Goal: Information Seeking & Learning: Learn about a topic

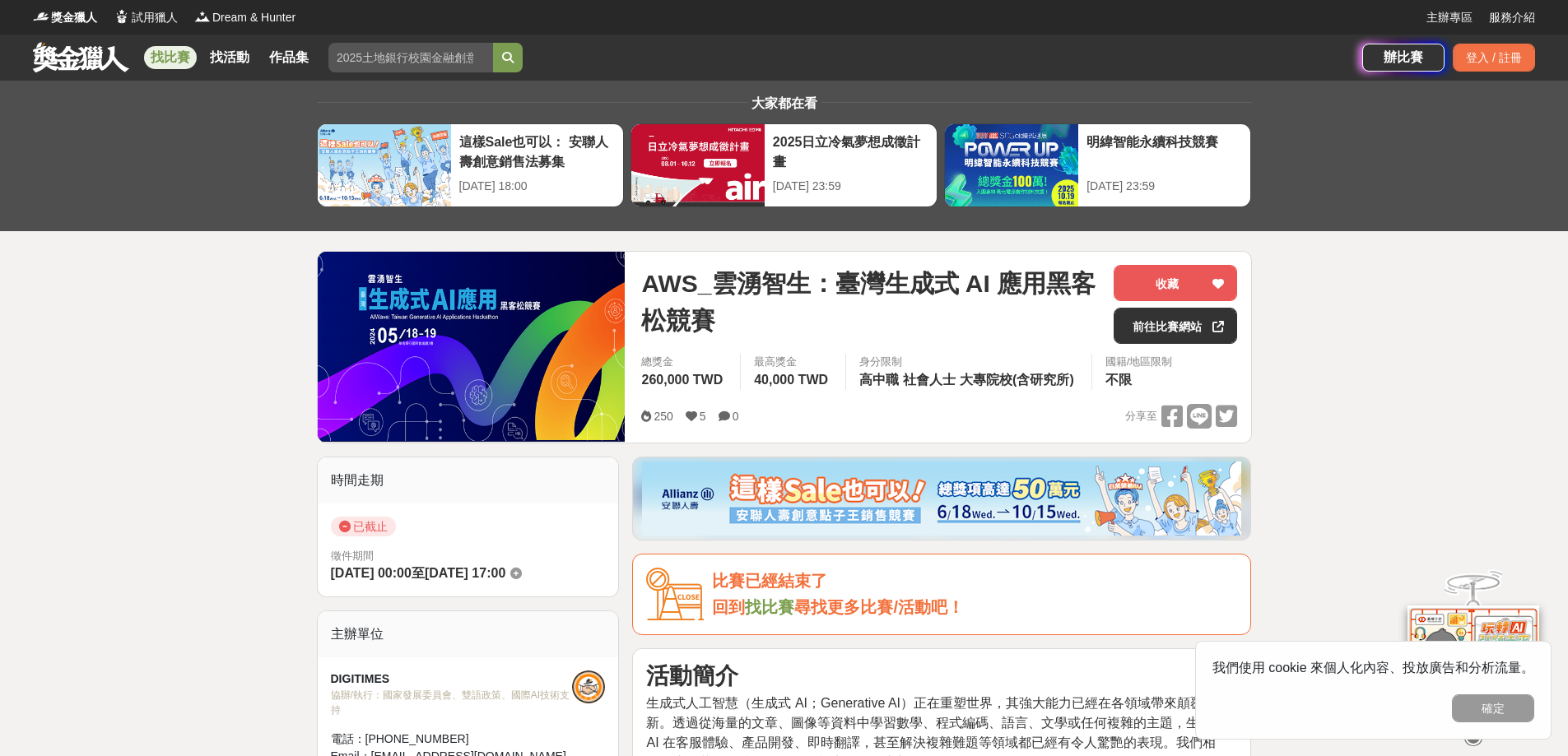
click at [168, 45] on div "找比賽 找活動 作品集" at bounding box center [232, 57] width 178 height 46
click at [168, 51] on link "找比賽" at bounding box center [169, 57] width 52 height 23
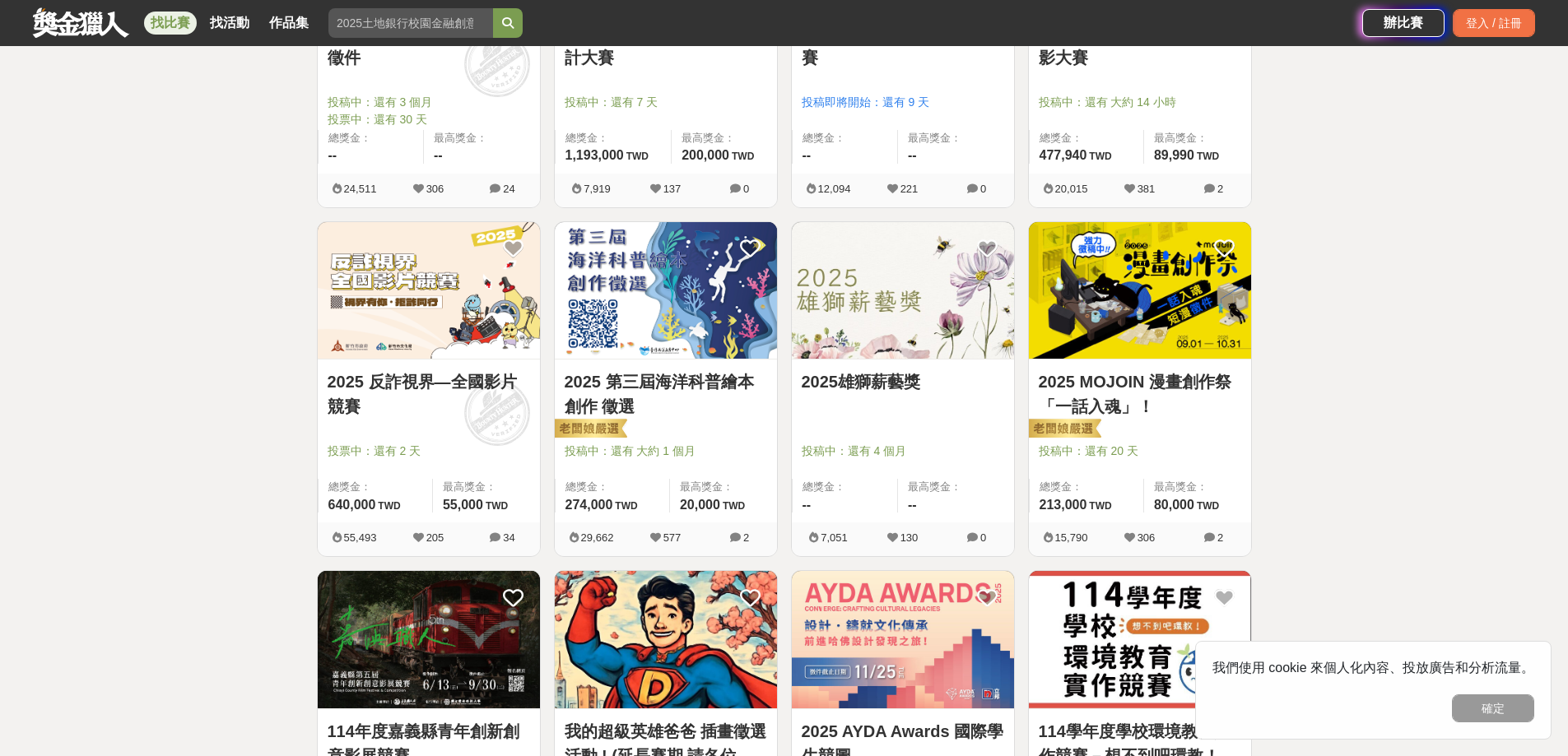
scroll to position [1920, 0]
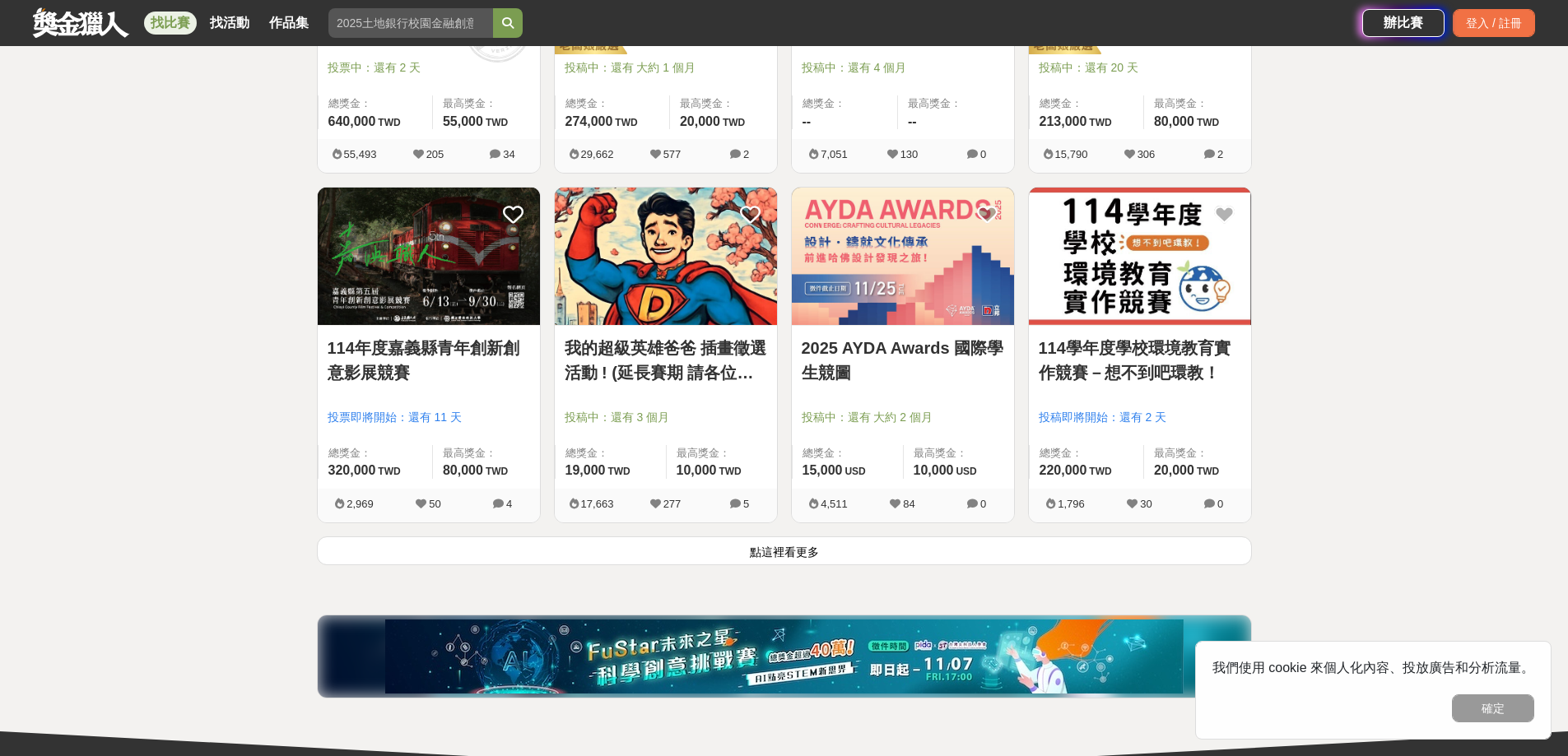
click at [811, 559] on button "點這裡看更多" at bounding box center [784, 551] width 935 height 29
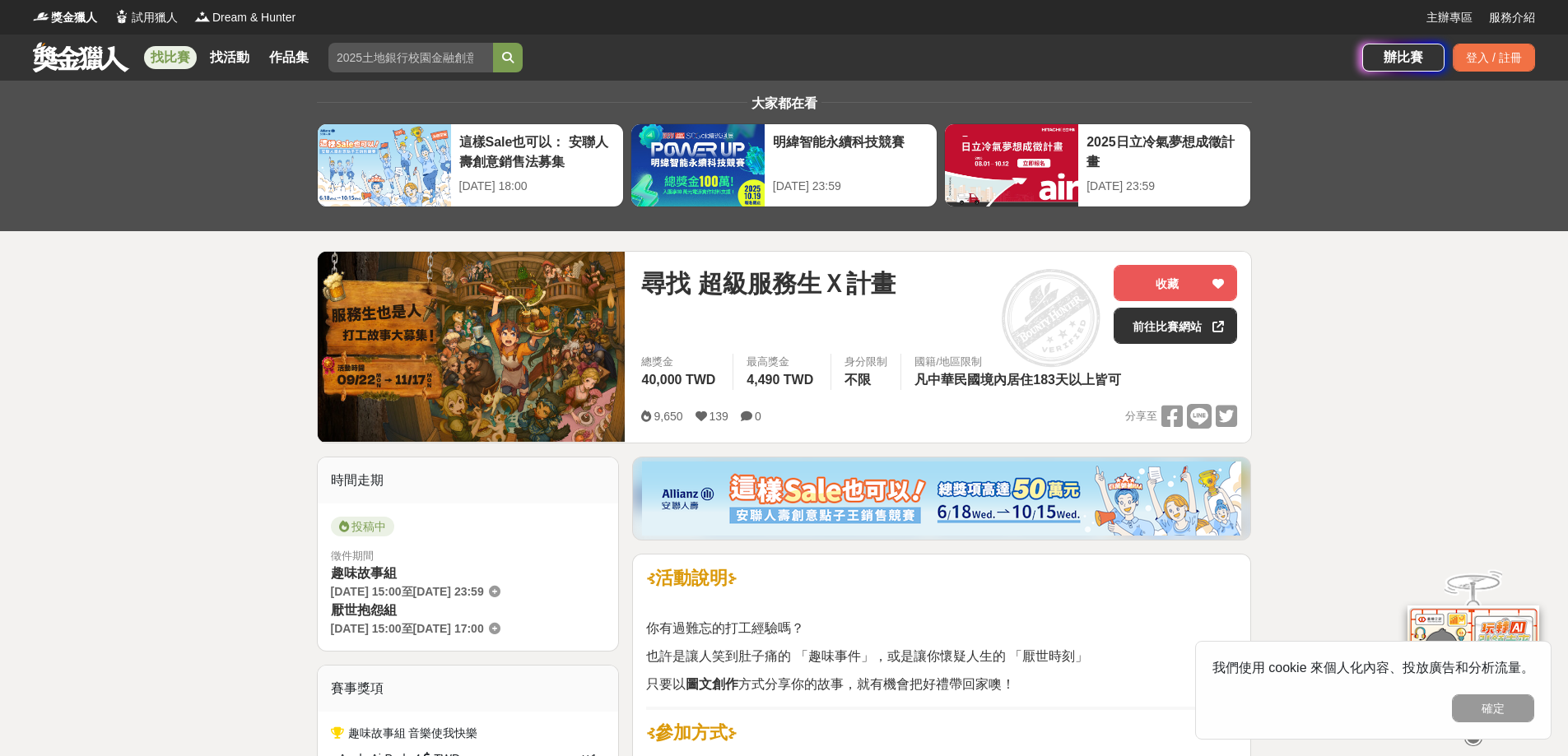
click at [473, 322] on img at bounding box center [472, 347] width 308 height 190
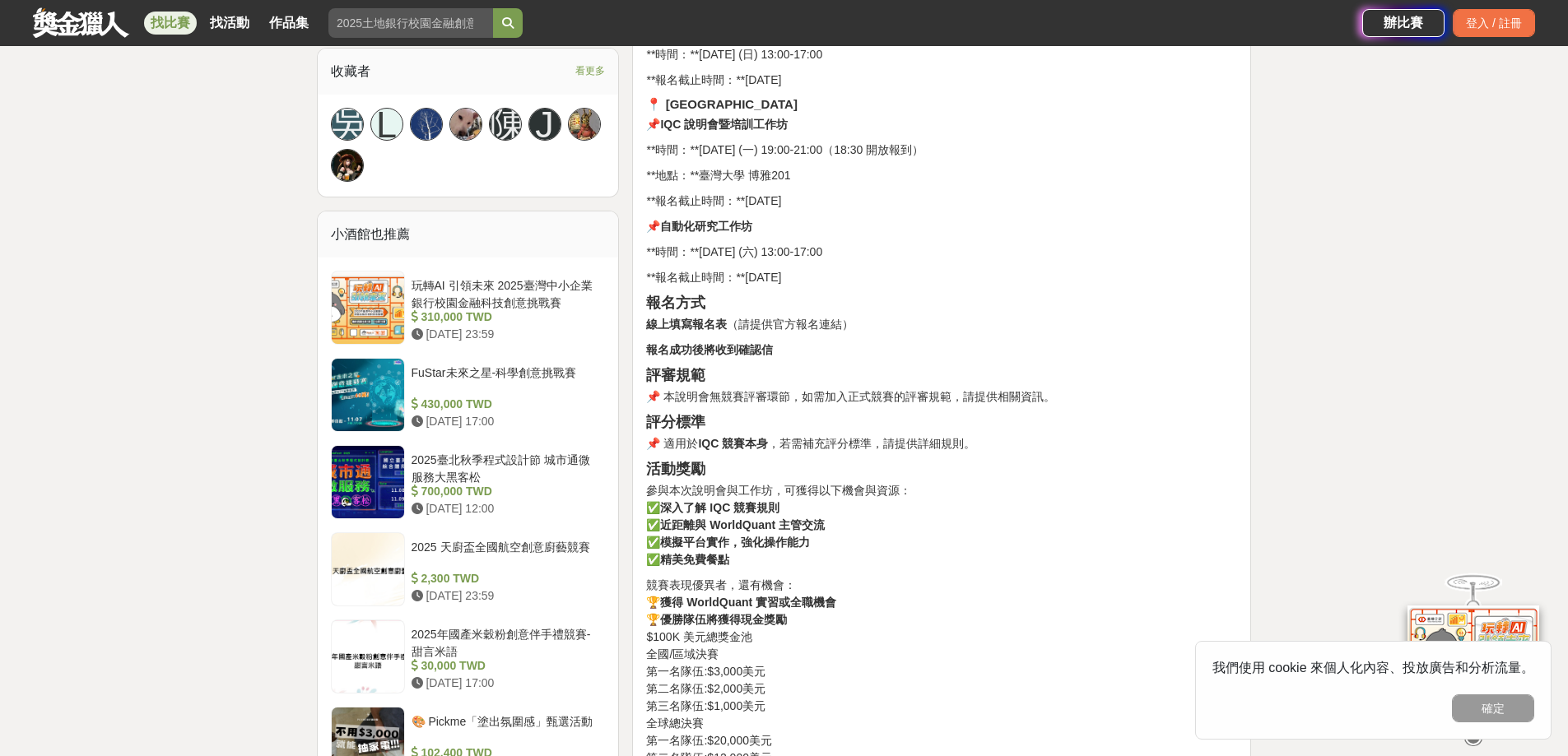
scroll to position [87, 0]
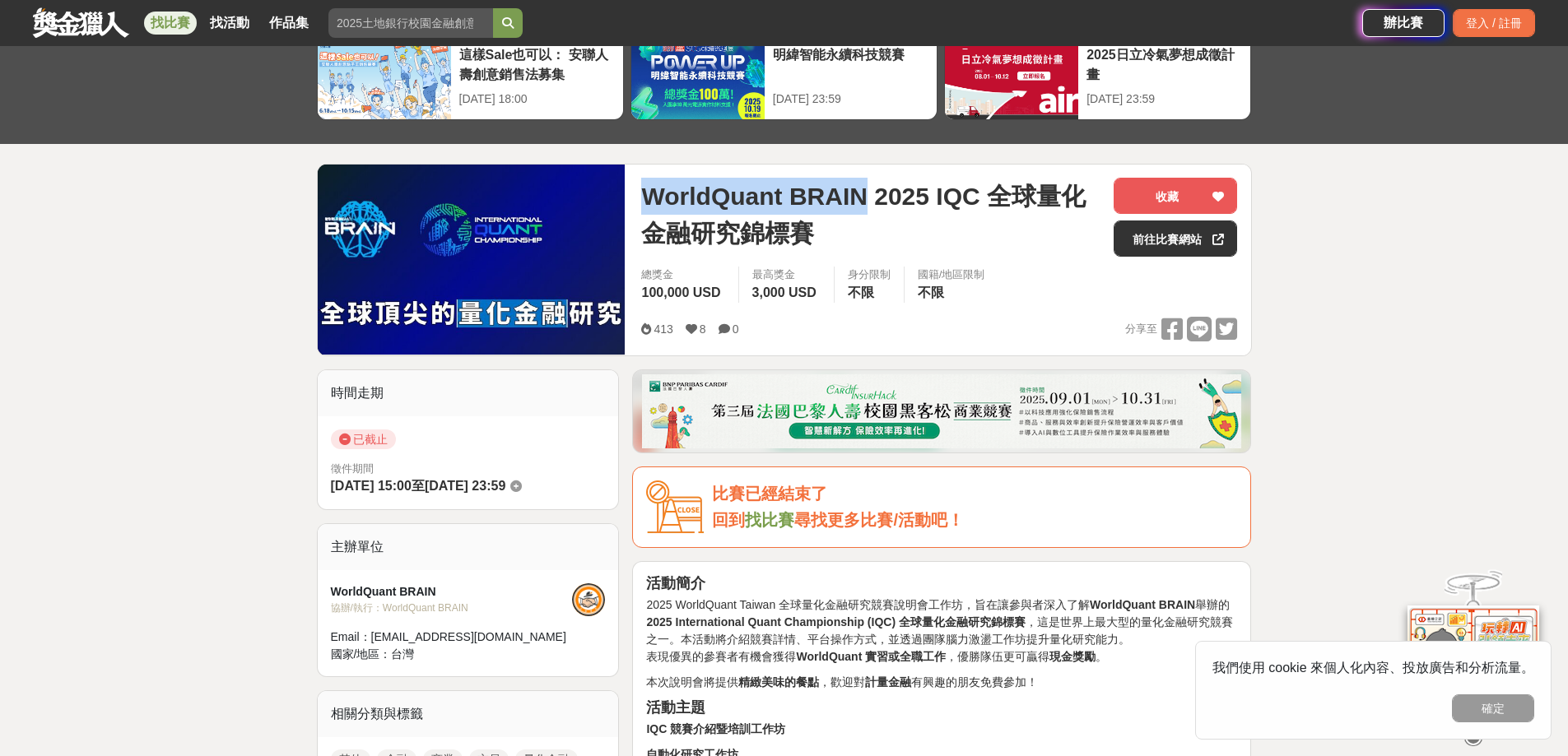
drag, startPoint x: 652, startPoint y: 200, endPoint x: 866, endPoint y: 181, distance: 214.8
click at [866, 181] on span "WorldQuant BRAIN 2025 IQC 全球量化金融研究錦標賽" at bounding box center [870, 215] width 459 height 74
copy span "WorldQuant BRAIN"
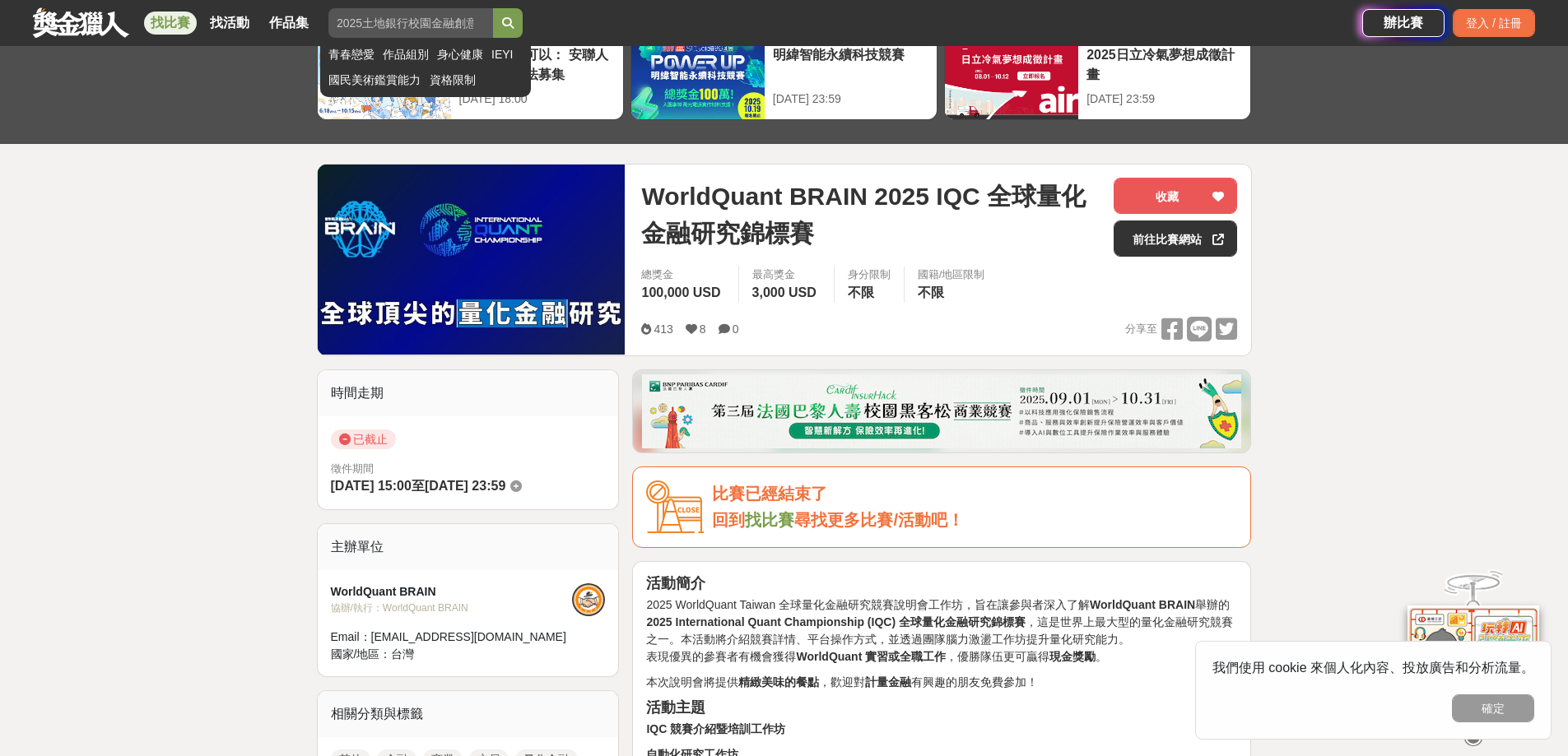
click at [343, 26] on input "search" at bounding box center [410, 23] width 165 height 29
paste input "WorldQuant BRAIN"
type input "WorldQuant BRAIN"
click at [493, 9] on button "submit" at bounding box center [507, 23] width 29 height 29
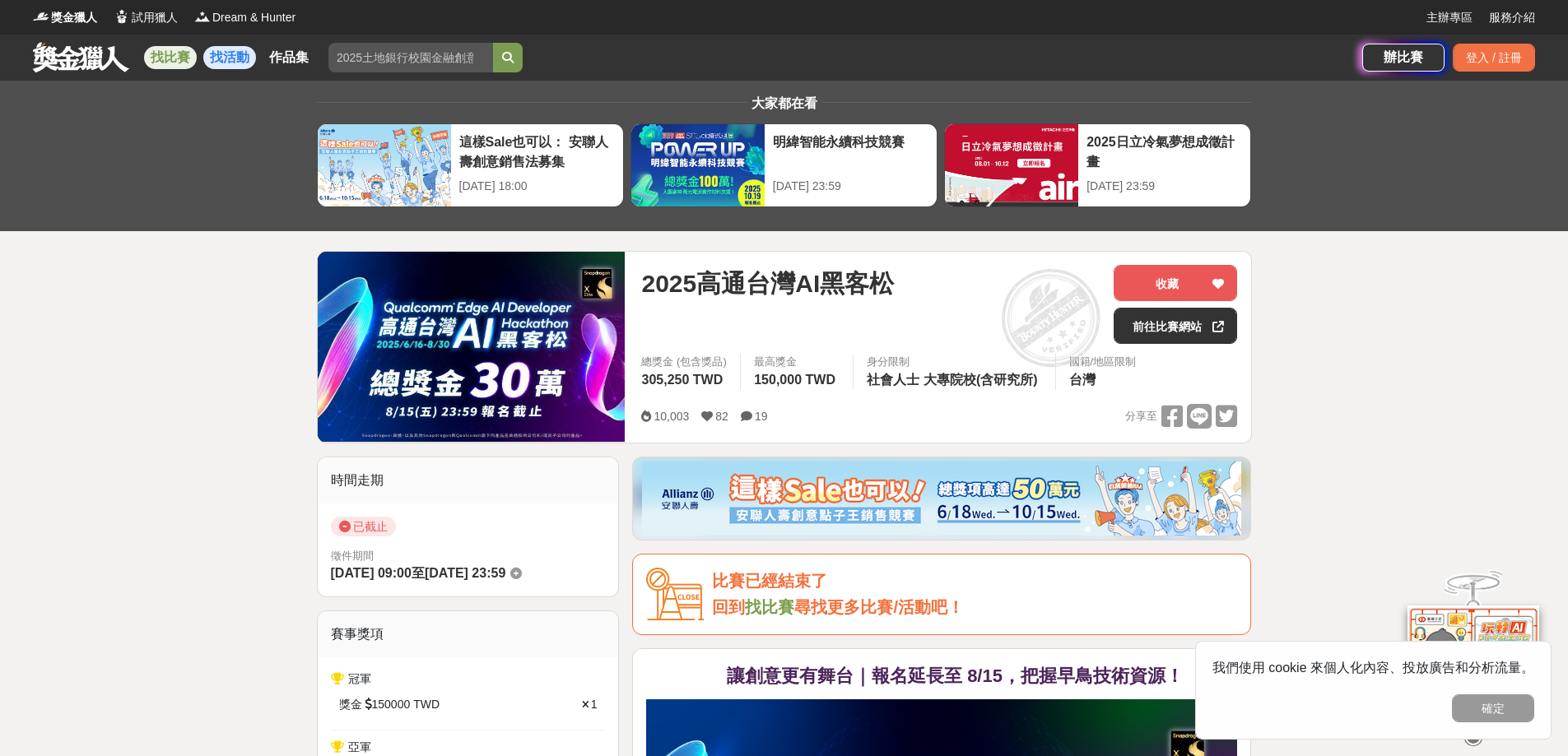
click at [231, 60] on link "找活動" at bounding box center [229, 57] width 52 height 23
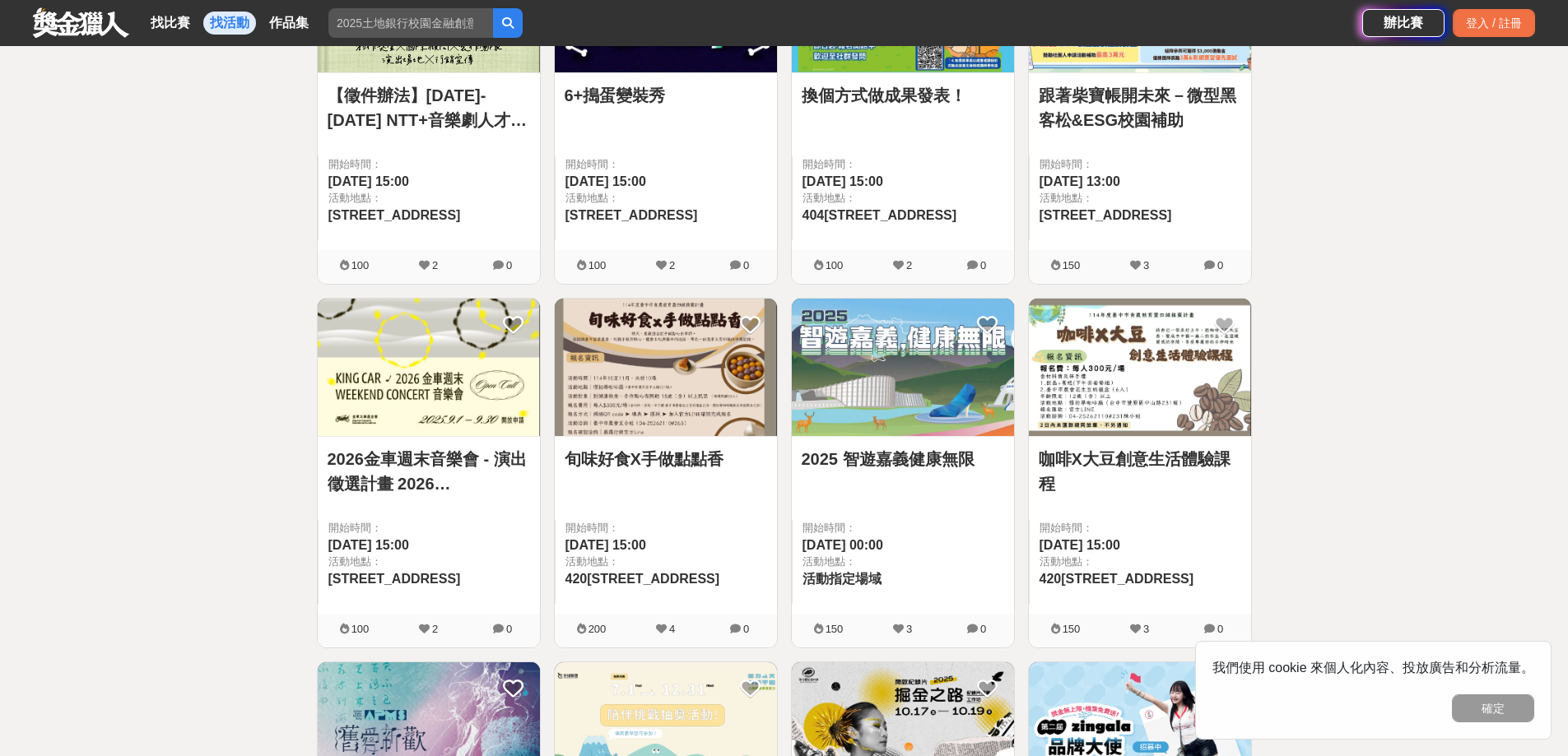
scroll to position [1920, 0]
